Goal: Task Accomplishment & Management: Use online tool/utility

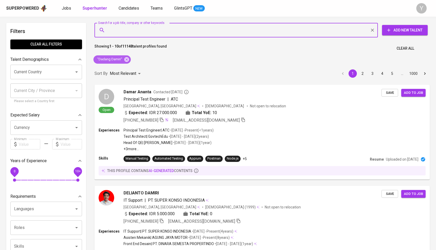
click at [129, 59] on icon at bounding box center [127, 60] width 6 height 6
click at [147, 30] on input "Search for a job title, company or other keywords" at bounding box center [237, 30] width 261 height 10
paste input "[EMAIL_ADDRESS][DOMAIN_NAME]"
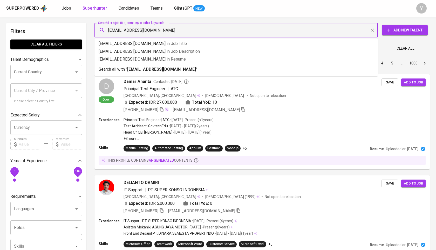
type input "[EMAIL_ADDRESS][DOMAIN_NAME]"
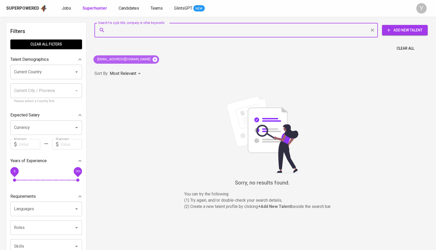
click at [153, 61] on icon at bounding box center [155, 59] width 5 height 5
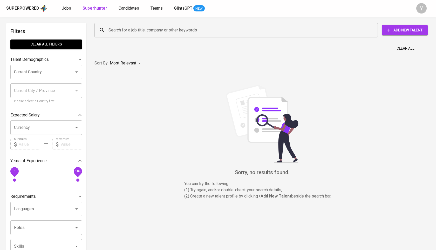
click at [157, 33] on input "Search for a job title, company or other keywords" at bounding box center [237, 30] width 261 height 10
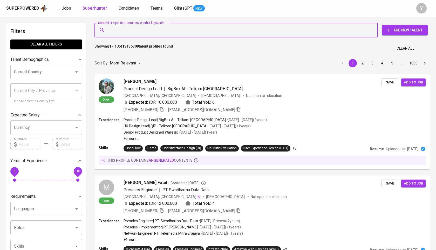
click at [160, 31] on input "Search for a job title, company or other keywords" at bounding box center [237, 30] width 261 height 10
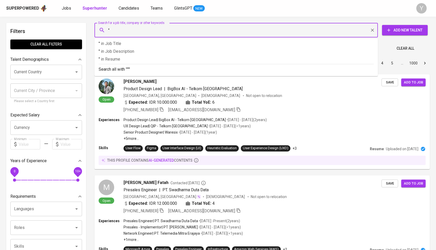
paste input "[PERSON_NAME]"
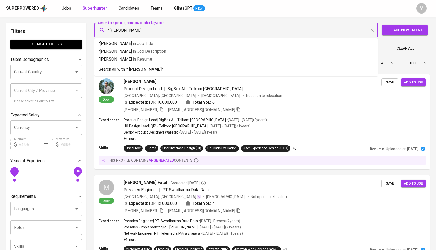
type input ""[PERSON_NAME]""
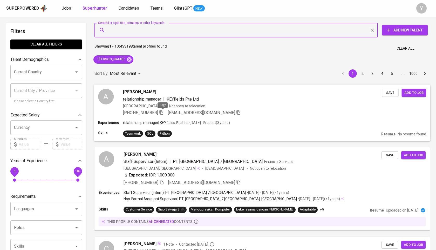
click at [163, 114] on icon "button" at bounding box center [161, 112] width 5 height 5
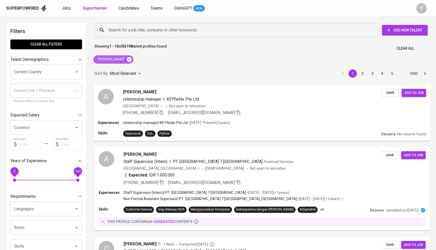
click at [132, 60] on icon at bounding box center [129, 60] width 6 height 6
click at [142, 30] on input "Search for a job title, company or other keywords" at bounding box center [237, 30] width 261 height 10
paste input "[EMAIL_ADDRESS][DOMAIN_NAME]"
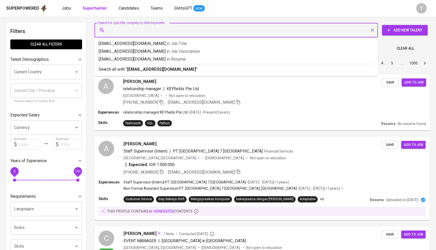
type input "[EMAIL_ADDRESS][DOMAIN_NAME]"
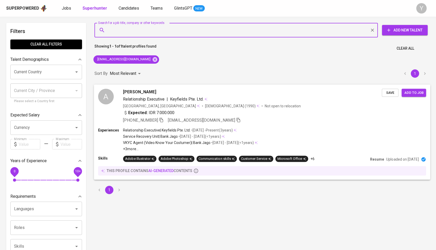
click at [162, 119] on icon "button" at bounding box center [161, 119] width 5 height 5
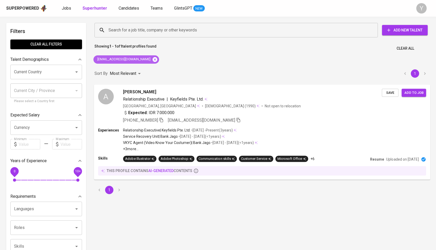
click at [153, 58] on icon at bounding box center [155, 59] width 5 height 5
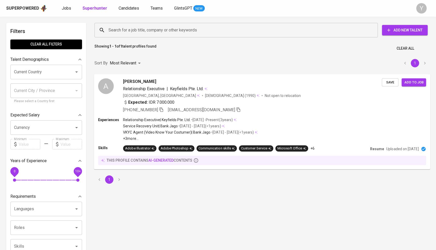
click at [146, 26] on input "Search for a job title, company or other keywords" at bounding box center [237, 30] width 261 height 10
paste input "[EMAIL_ADDRESS][DOMAIN_NAME]"
type input "[EMAIL_ADDRESS][DOMAIN_NAME]"
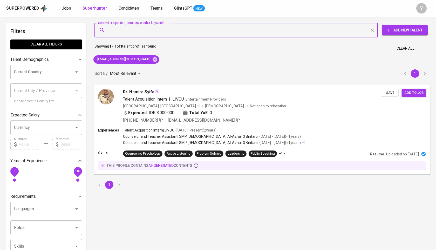
click at [163, 118] on icon "button" at bounding box center [161, 120] width 4 height 4
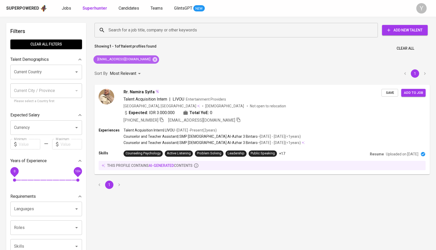
click at [147, 56] on div "[EMAIL_ADDRESS][DOMAIN_NAME]" at bounding box center [127, 59] width 66 height 8
drag, startPoint x: 146, startPoint y: 59, endPoint x: 139, endPoint y: 33, distance: 26.8
click at [152, 59] on icon at bounding box center [155, 60] width 6 height 6
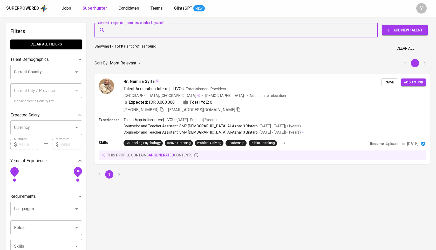
click at [139, 33] on input "Search for a job title, company or other keywords" at bounding box center [237, 30] width 261 height 10
paste input "glenlen91@gmail.com"
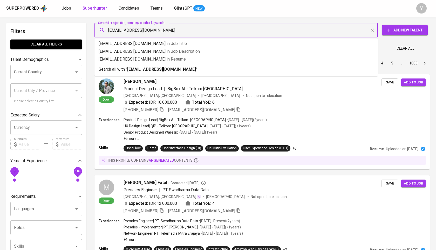
type input "glenlen91@gmail.com"
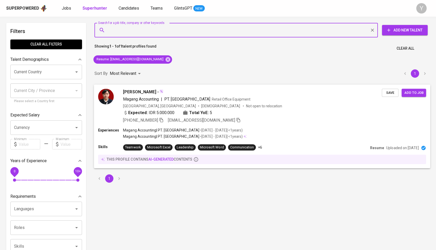
click at [163, 121] on icon "button" at bounding box center [161, 119] width 5 height 5
